Goal: Check status

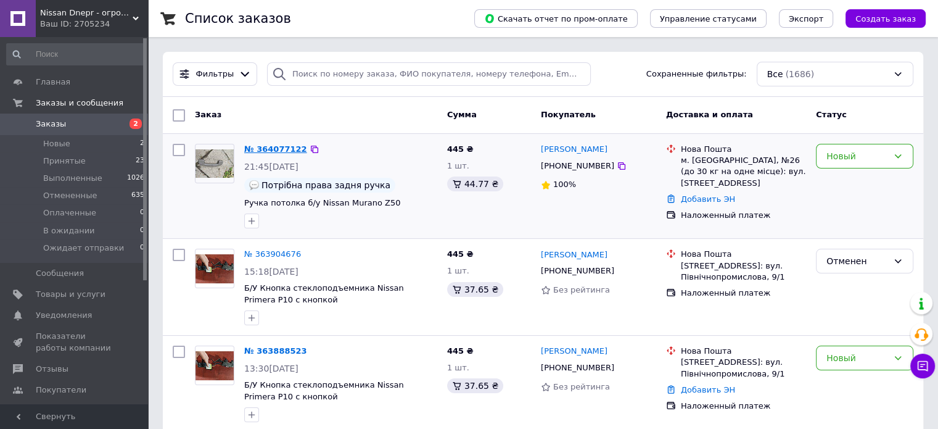
click at [266, 147] on link "№ 364077122" at bounding box center [275, 148] width 63 height 9
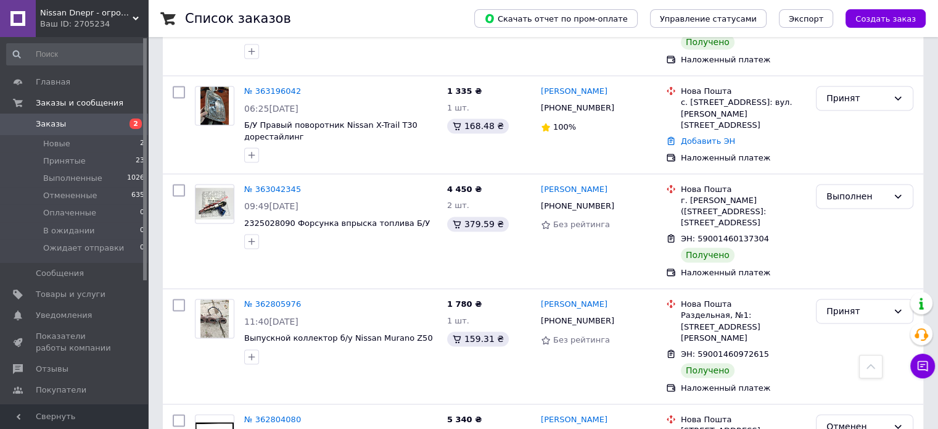
scroll to position [1788, 0]
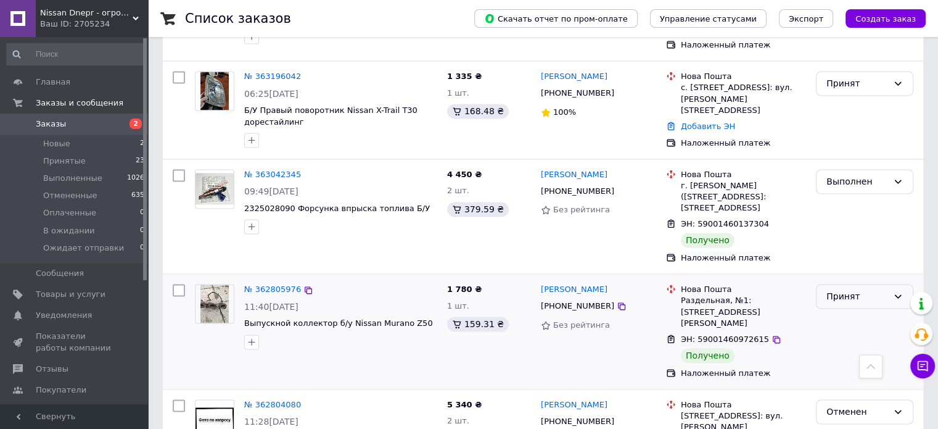
click at [895, 291] on icon at bounding box center [898, 296] width 10 height 10
click at [858, 250] on li "Выполнен" at bounding box center [865, 250] width 96 height 22
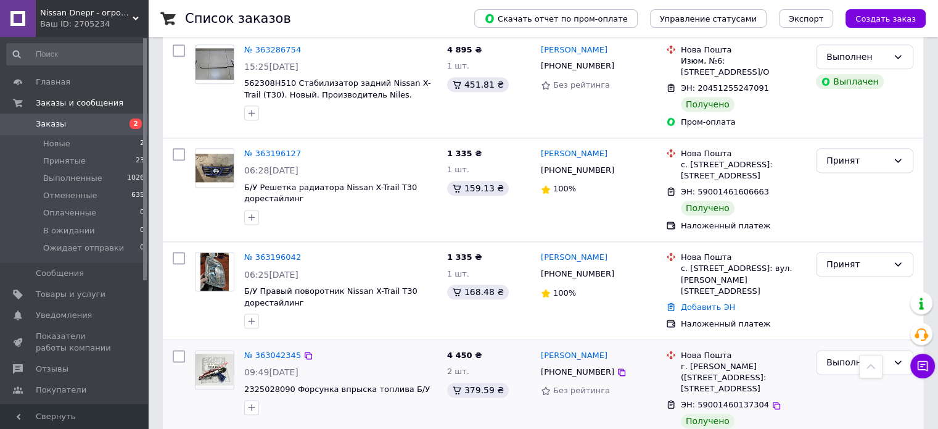
scroll to position [1603, 0]
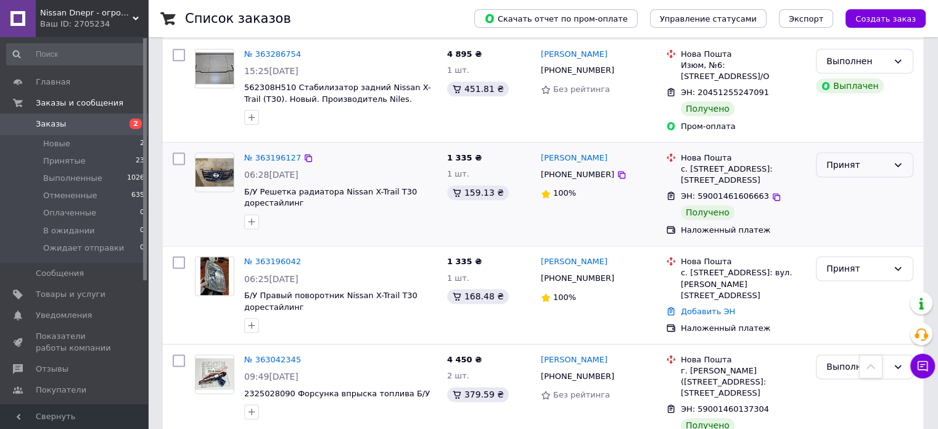
click at [892, 152] on div "Принят" at bounding box center [864, 164] width 97 height 25
click at [858, 130] on li "Выполнен" at bounding box center [865, 131] width 96 height 22
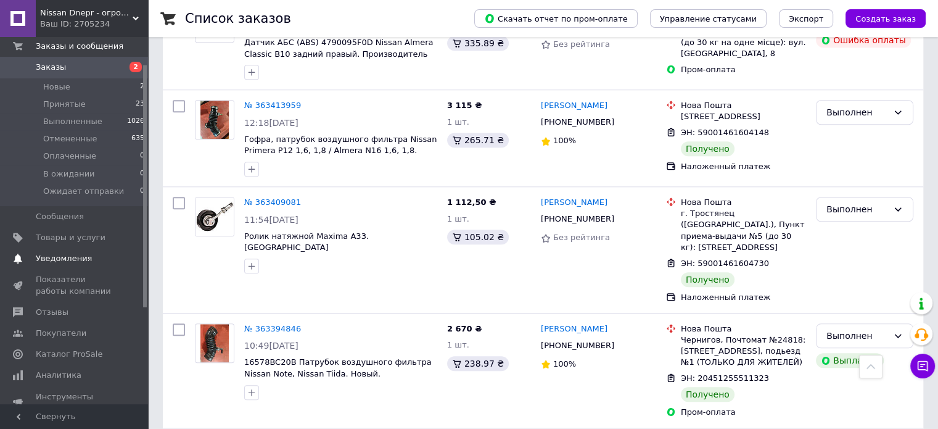
scroll to position [62, 0]
click at [71, 281] on span "Показатели работы компании" at bounding box center [75, 280] width 78 height 22
